Goal: Task Accomplishment & Management: Complete application form

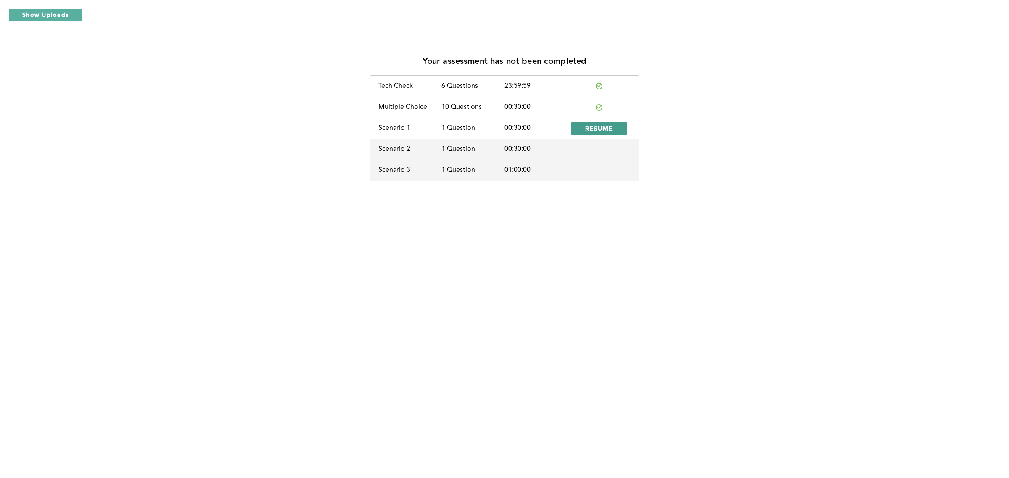
click at [611, 124] on button "RESUME" at bounding box center [598, 128] width 55 height 13
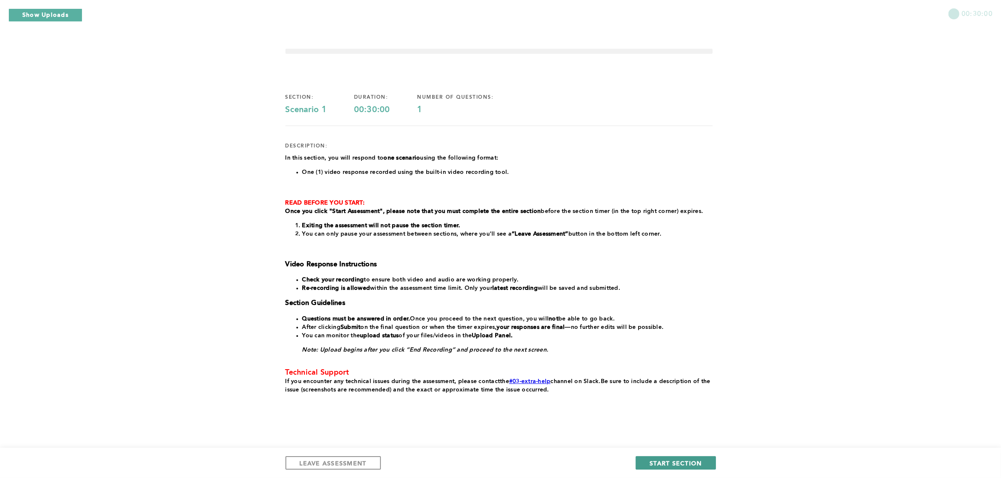
click at [675, 465] on span "START SECTION" at bounding box center [675, 463] width 52 height 8
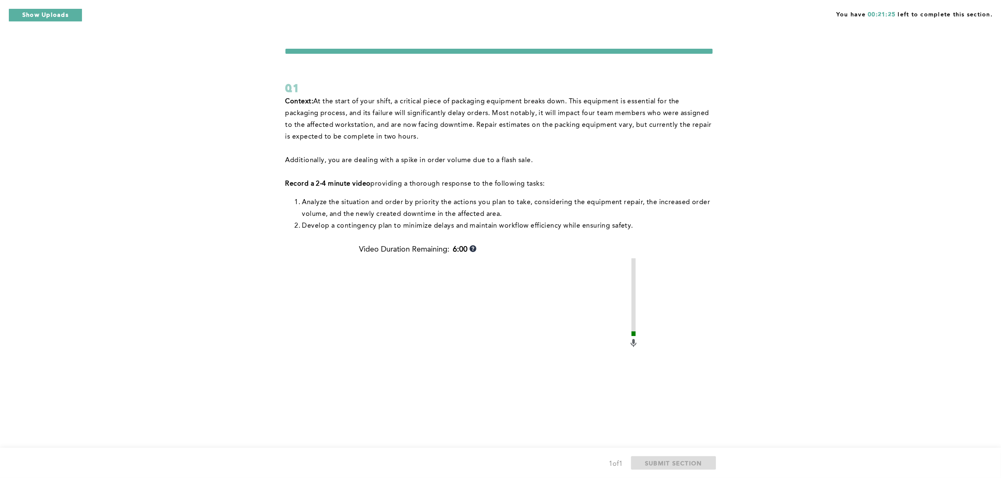
scroll to position [101, 0]
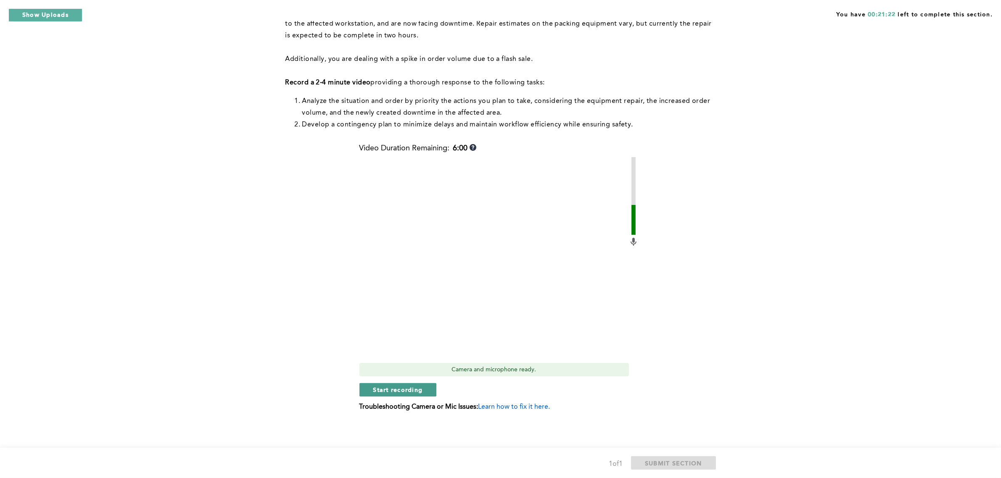
click at [420, 383] on button "Start recording" at bounding box center [397, 389] width 77 height 13
click at [402, 389] on span "Stop recording" at bounding box center [397, 390] width 49 height 8
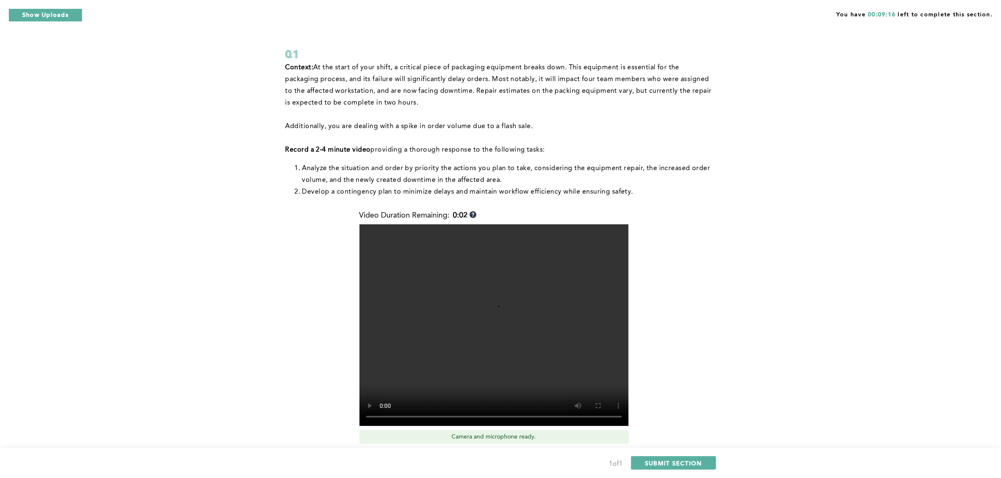
scroll to position [53, 0]
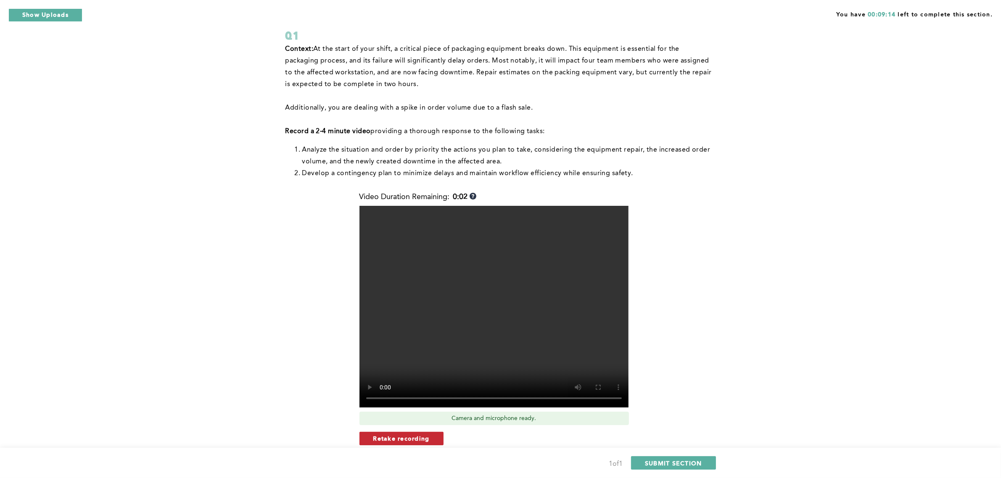
click at [418, 440] on span "Retake recording" at bounding box center [401, 439] width 56 height 8
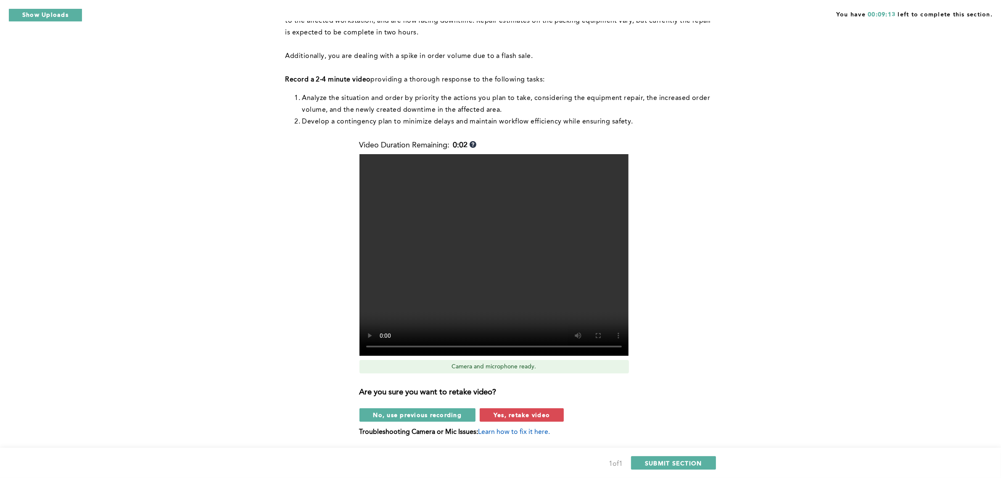
scroll to position [105, 0]
click at [539, 409] on button "Yes, retake video" at bounding box center [522, 414] width 84 height 13
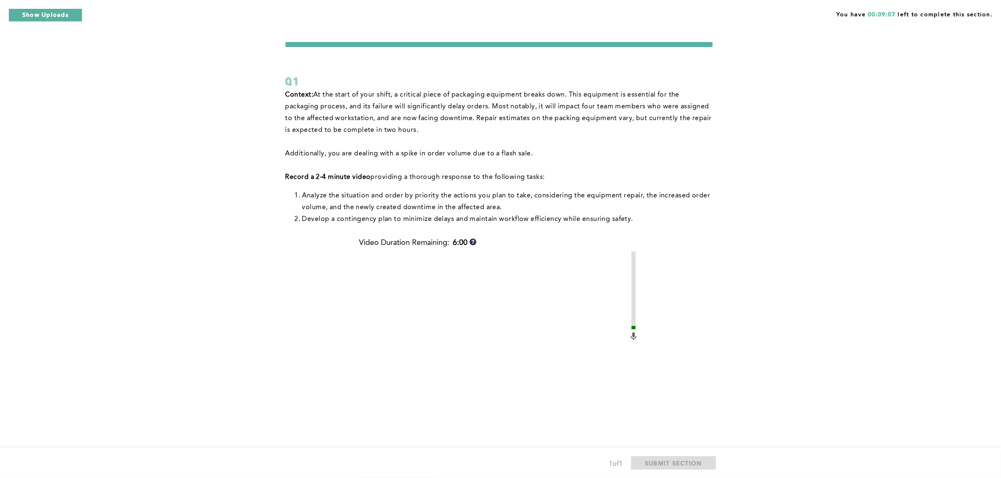
scroll to position [53, 0]
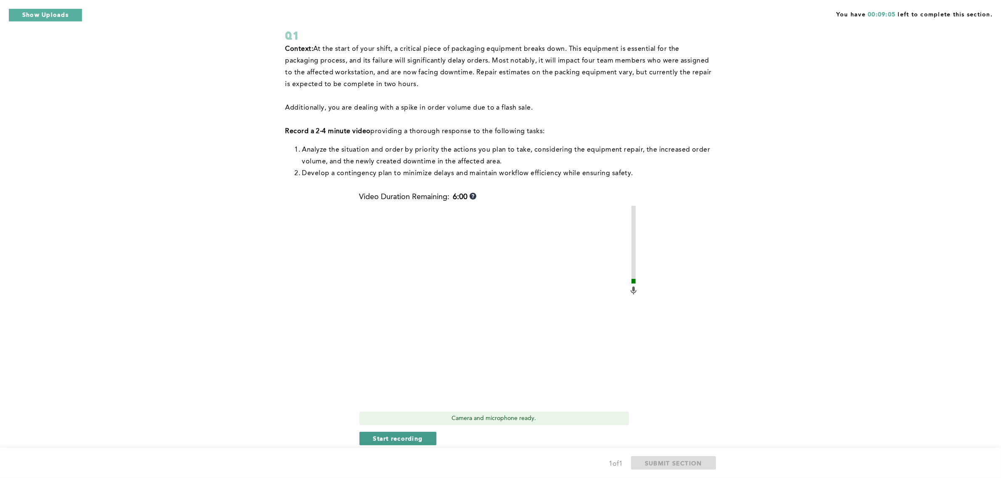
click at [383, 439] on span "Start recording" at bounding box center [398, 439] width 50 height 8
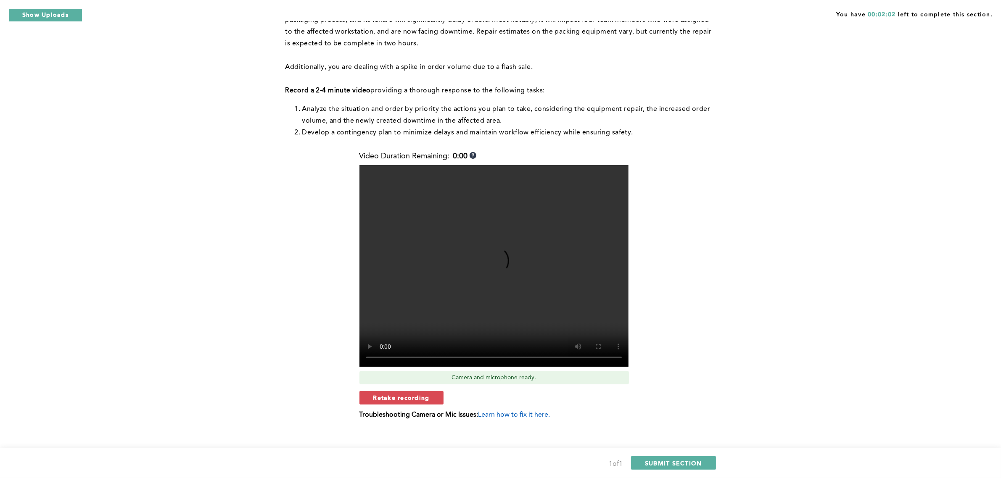
scroll to position [101, 0]
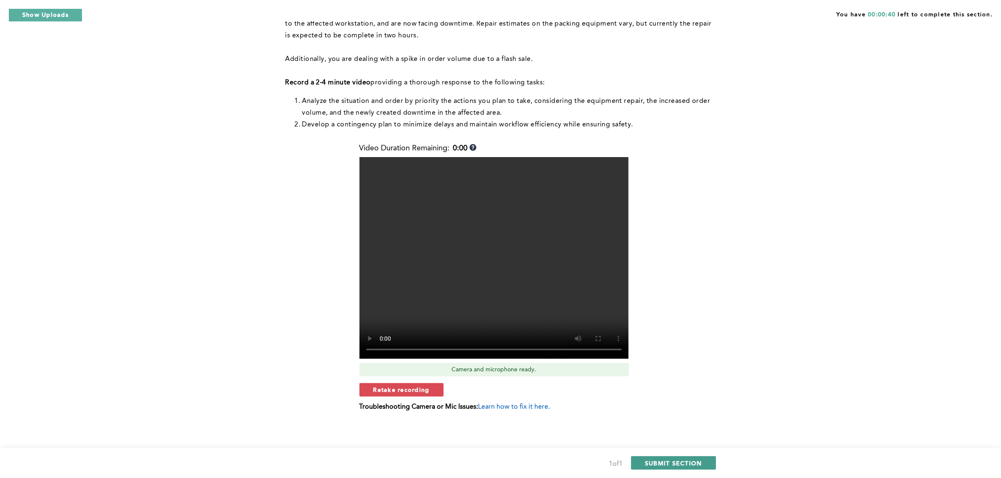
click at [677, 463] on span "SUBMIT SECTION" at bounding box center [673, 463] width 57 height 8
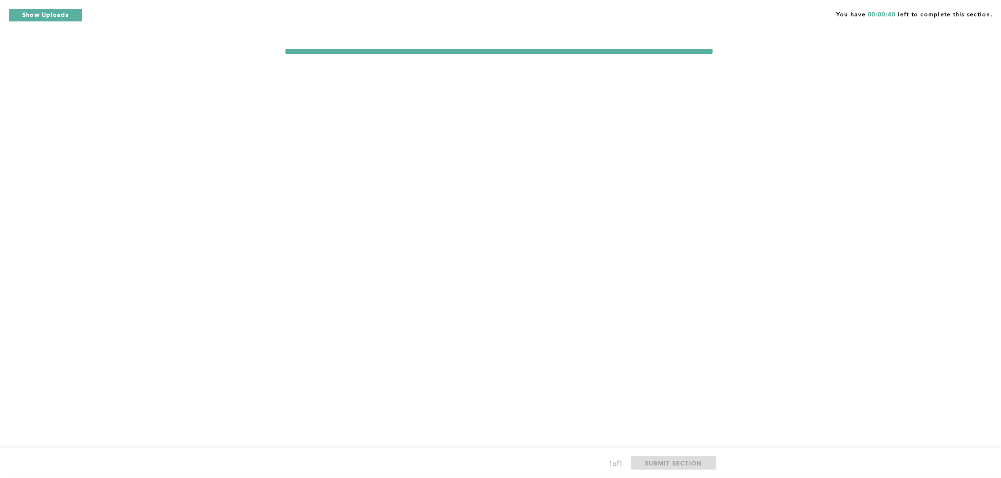
scroll to position [0, 0]
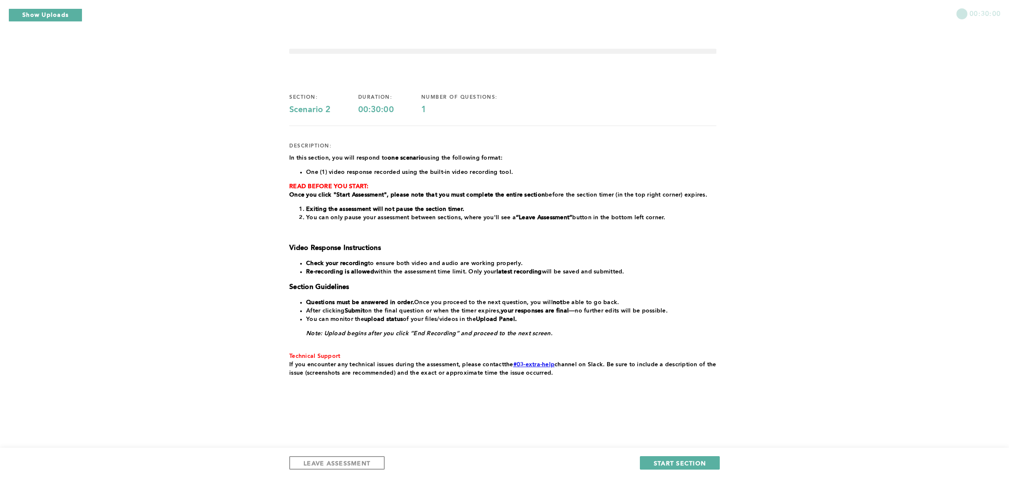
click at [678, 454] on div "LEAVE ASSESSMENT START SECTION" at bounding box center [504, 463] width 1009 height 30
click at [675, 459] on span "START SECTION" at bounding box center [680, 463] width 52 height 8
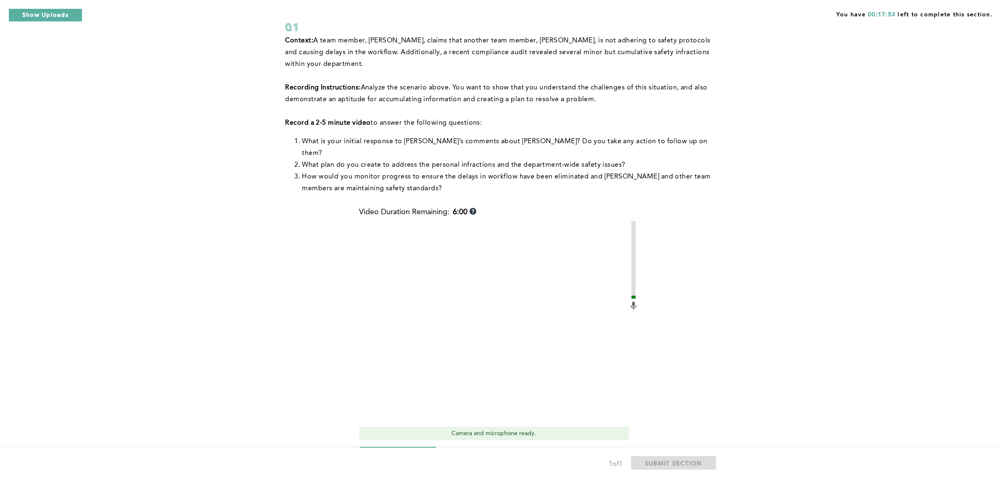
scroll to position [113, 0]
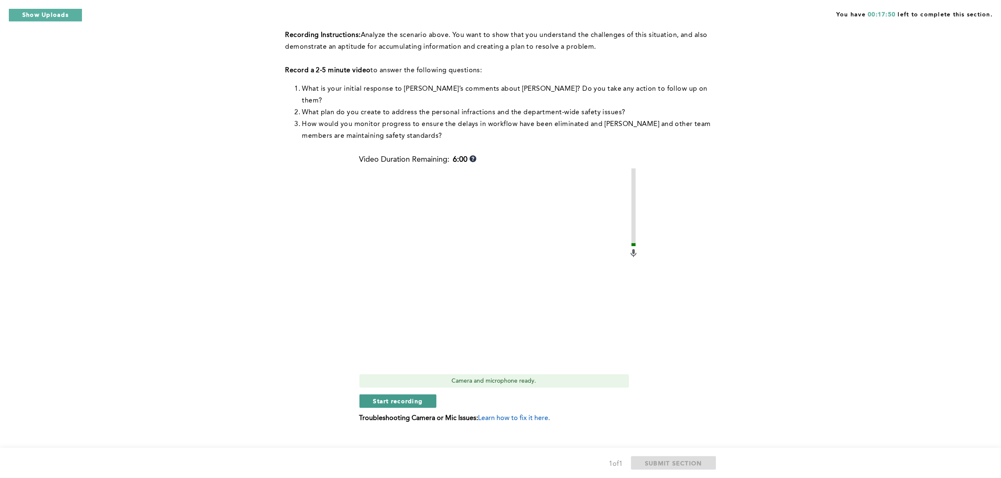
click at [421, 397] on span "Start recording" at bounding box center [398, 401] width 50 height 8
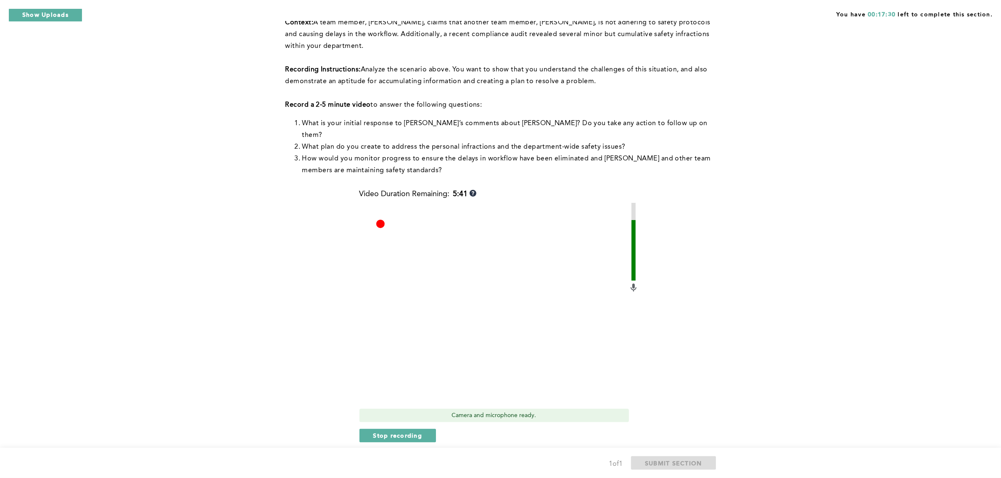
scroll to position [61, 0]
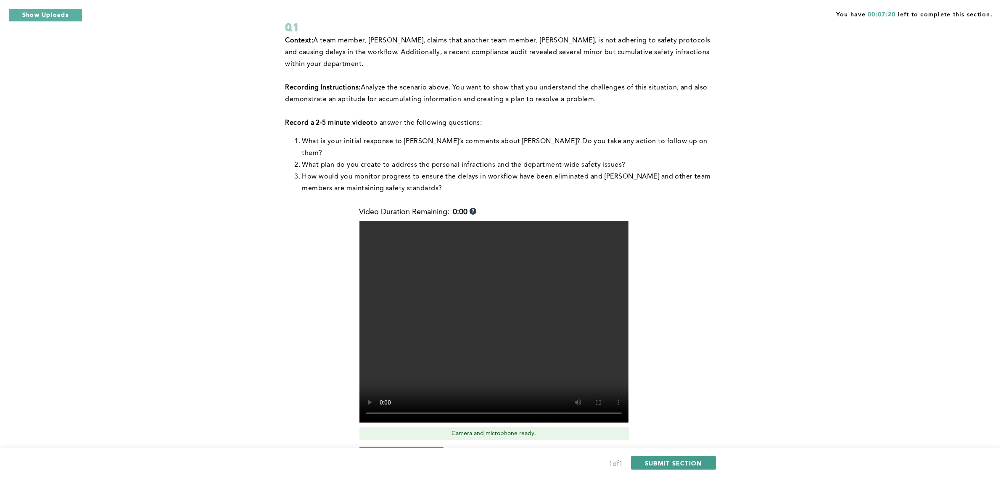
click at [699, 462] on span "SUBMIT SECTION" at bounding box center [673, 463] width 57 height 8
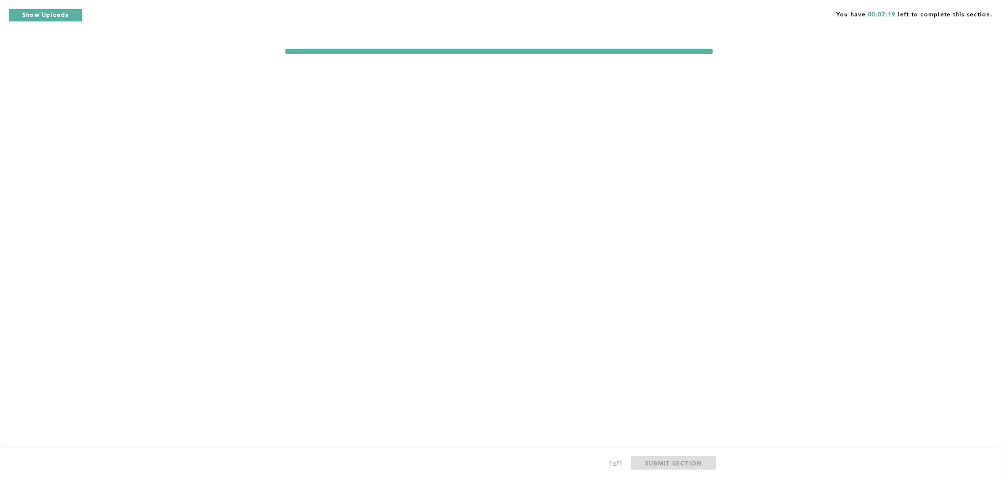
scroll to position [0, 0]
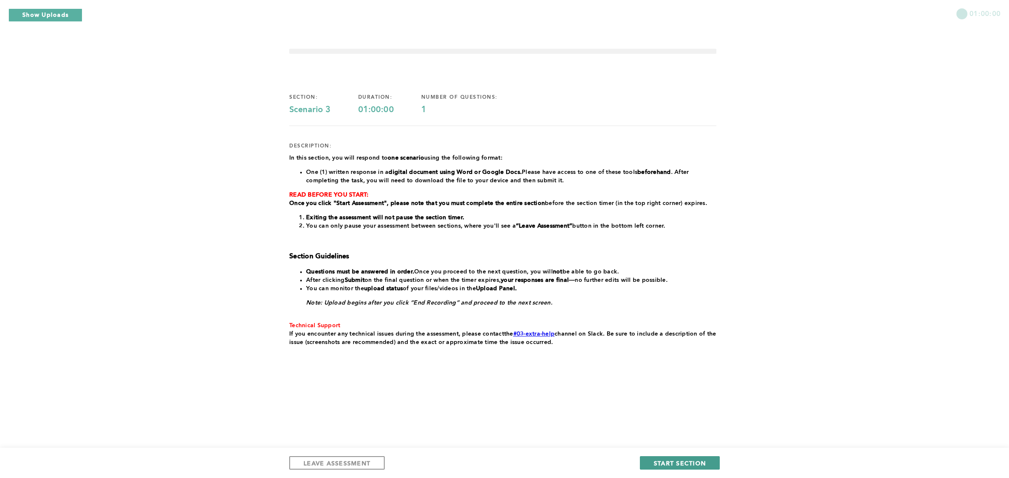
click at [665, 463] on span "START SECTION" at bounding box center [680, 463] width 52 height 8
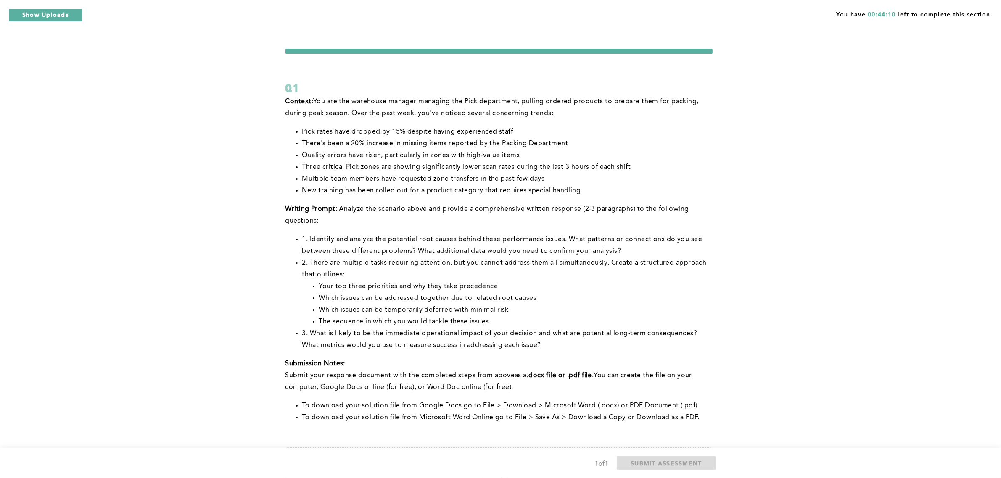
click at [878, 186] on div "You have 00:44:10 left to complete this section. Q1 Context : You are the wareh…" at bounding box center [500, 303] width 1001 height 606
click at [735, 222] on div "You have 00:31:33 left to complete this section. Q1 Context : You are the wareh…" at bounding box center [500, 307] width 1001 height 614
click at [726, 213] on div "You have 00:21:43 left to complete this section. Q1 Context : You are the wareh…" at bounding box center [500, 307] width 1001 height 614
click at [786, 219] on div "You have 00:12:07 left to complete this section. Q1 Context : You are the wareh…" at bounding box center [500, 307] width 1001 height 614
click at [786, 219] on div "You have 00:07:18 left to complete this section. Q1 Context : You are the wareh…" at bounding box center [500, 307] width 1001 height 614
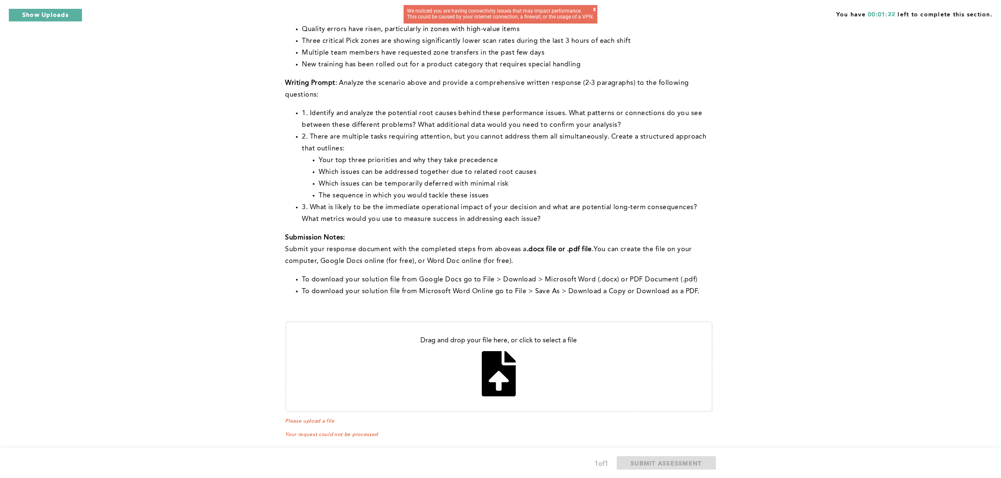
scroll to position [135, 0]
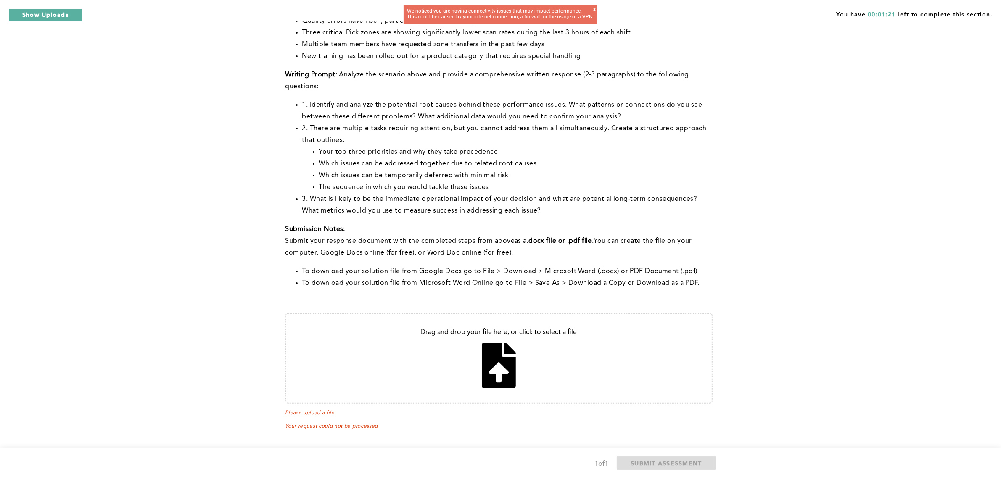
click at [507, 363] on input "file" at bounding box center [498, 358] width 425 height 89
type input "C:\fakepath\Pick Dept.pdf"
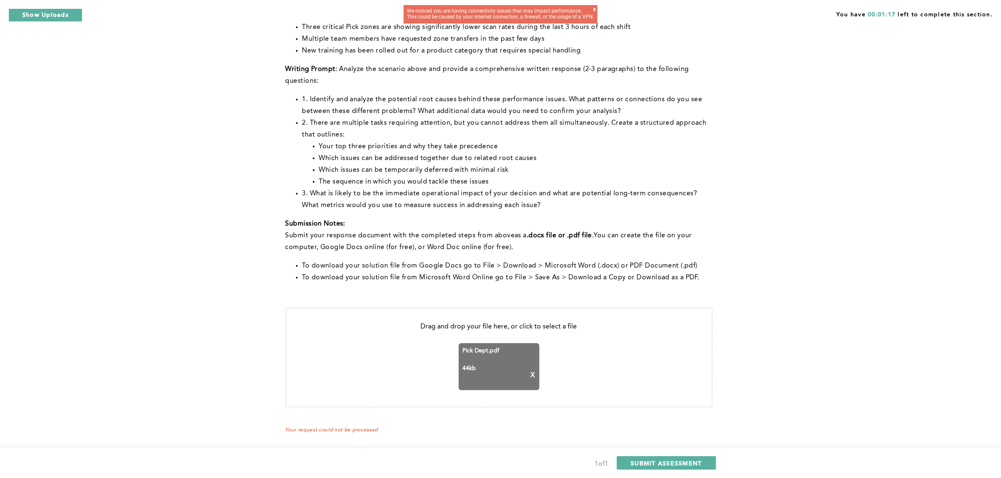
scroll to position [143, 0]
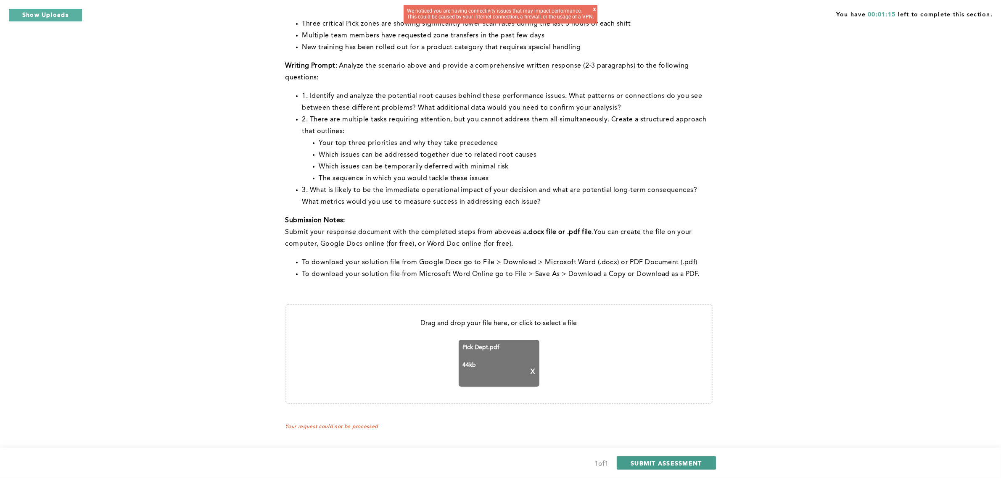
click at [679, 463] on span "SUBMIT ASSESSMENT" at bounding box center [666, 463] width 71 height 8
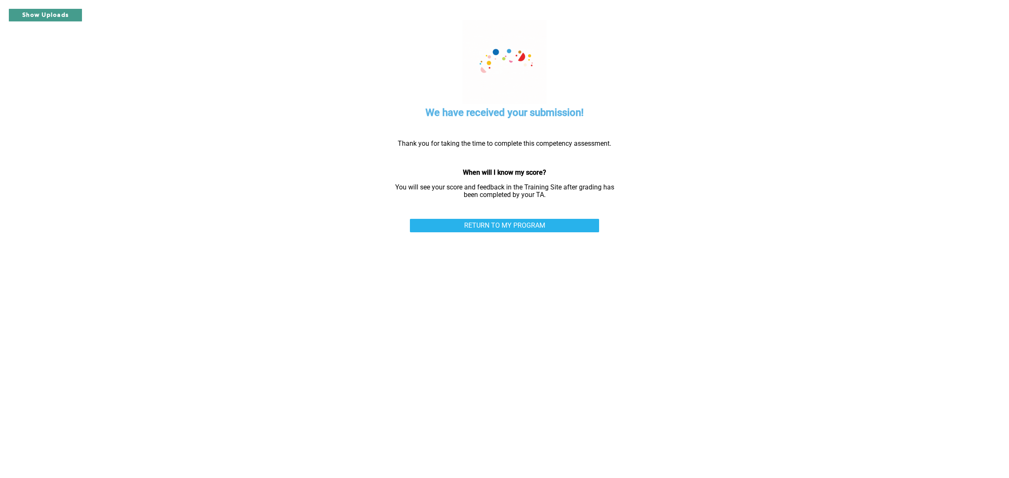
click at [54, 12] on button "Show Uploads" at bounding box center [45, 14] width 74 height 13
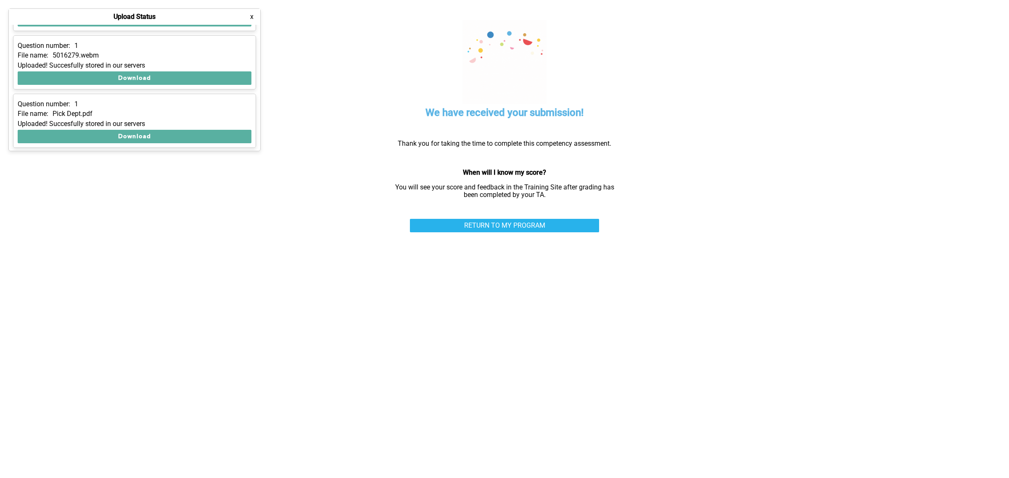
scroll to position [167, 0]
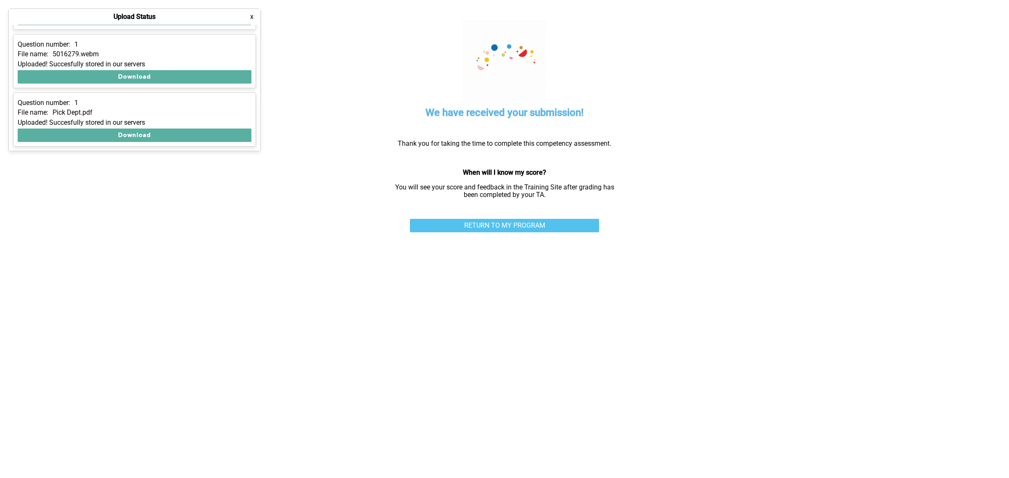
click at [594, 222] on link "RETURN TO MY PROGRAM" at bounding box center [504, 225] width 189 height 13
